Goal: Navigation & Orientation: Go to known website

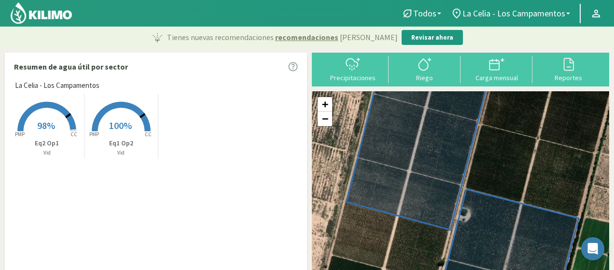
click at [29, 13] on img at bounding box center [41, 12] width 63 height 23
click at [62, 10] on img at bounding box center [41, 12] width 63 height 23
click at [48, 8] on img at bounding box center [41, 12] width 63 height 23
click at [32, 20] on img at bounding box center [41, 12] width 63 height 23
click at [26, 20] on img at bounding box center [41, 12] width 63 height 23
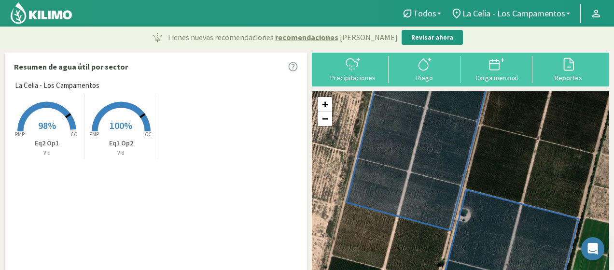
click at [34, 16] on img at bounding box center [41, 12] width 63 height 23
click at [32, 6] on img at bounding box center [41, 12] width 63 height 23
click at [32, 11] on img at bounding box center [41, 12] width 63 height 23
click at [28, 17] on img at bounding box center [41, 12] width 63 height 23
